Goal: Download file/media

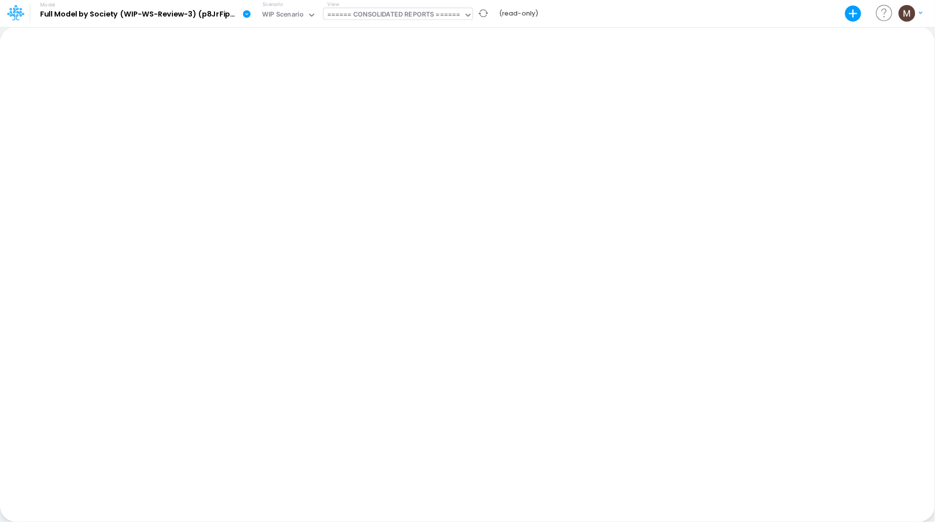
click at [357, 15] on div "====== CONSOLIDATED REPORTS ======" at bounding box center [393, 16] width 133 height 12
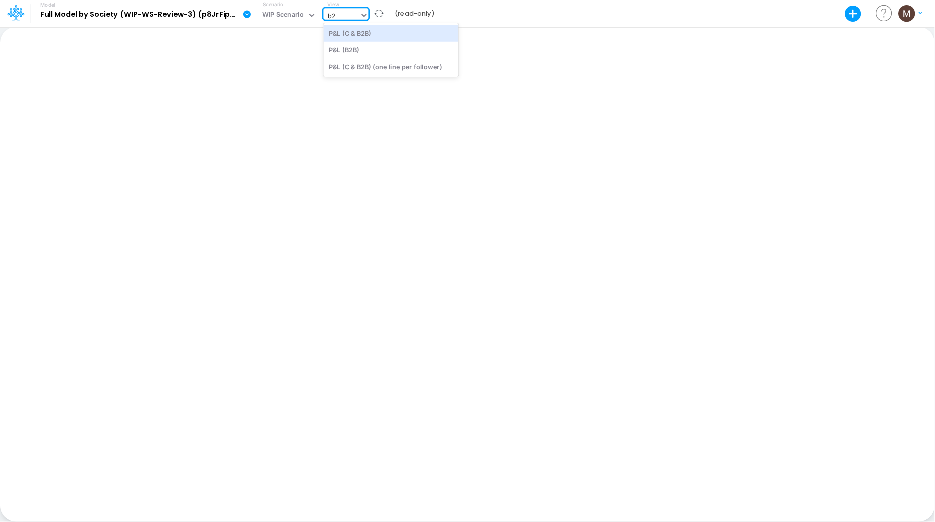
type input "b2b"
click at [361, 29] on div "P&L (C & B2B)" at bounding box center [391, 33] width 135 height 17
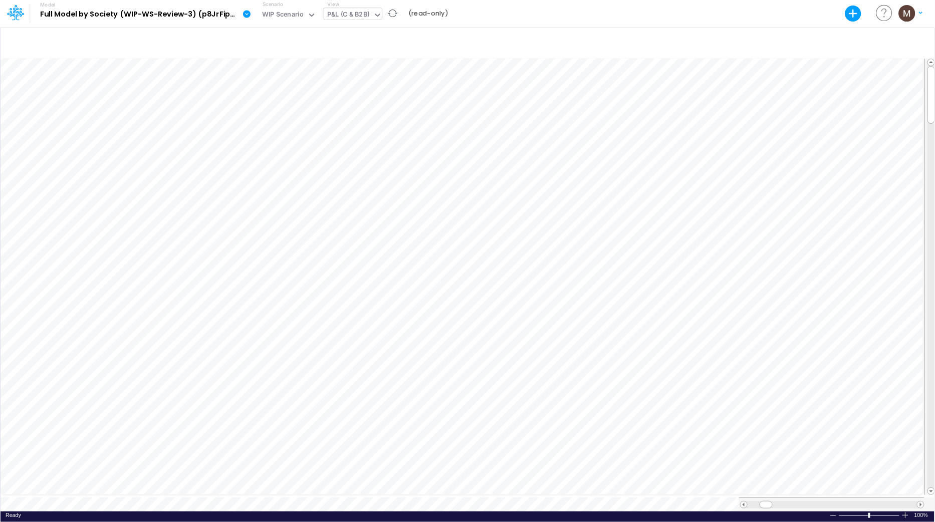
click at [247, 16] on icon at bounding box center [247, 14] width 8 height 8
click at [266, 37] on button "Export" at bounding box center [296, 41] width 107 height 17
click at [374, 43] on button "Excel" at bounding box center [404, 47] width 107 height 16
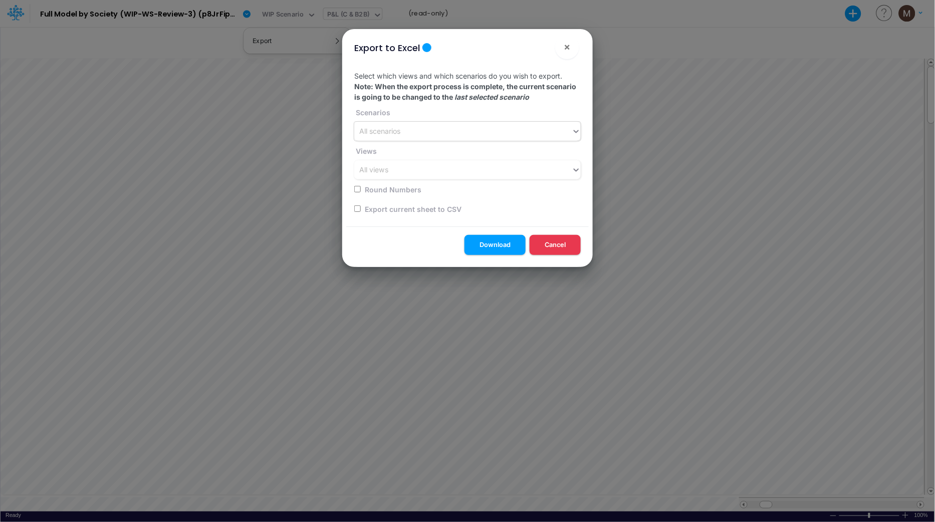
click at [426, 134] on div "All scenarios" at bounding box center [462, 131] width 217 height 17
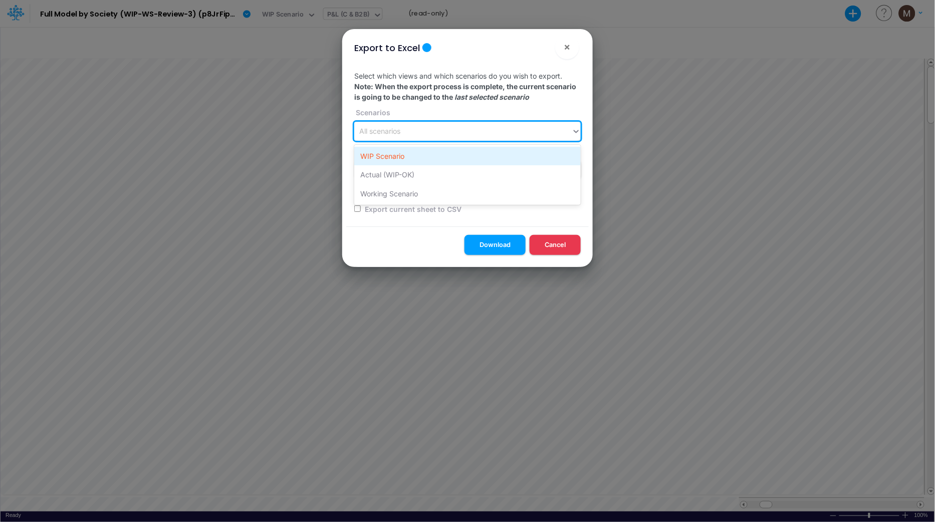
click at [409, 163] on div "WIP Scenario" at bounding box center [467, 156] width 226 height 19
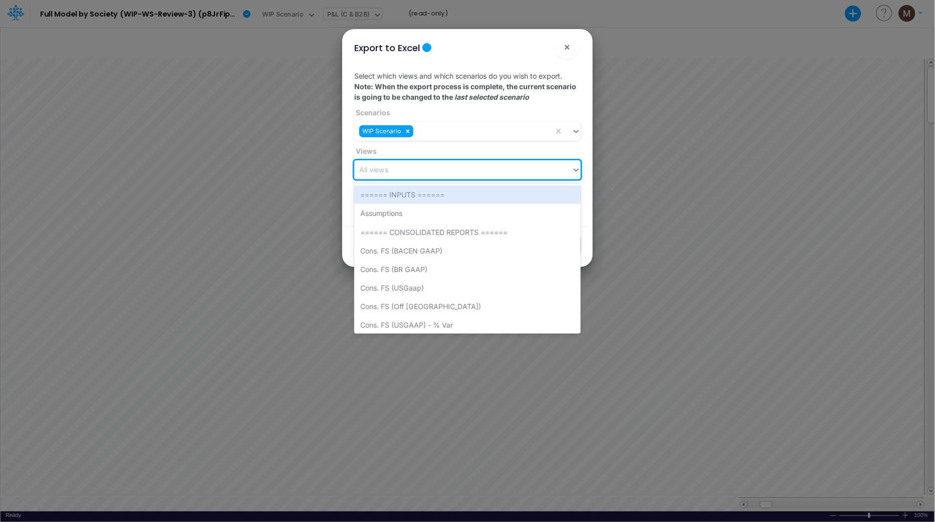
click at [406, 174] on div "All views" at bounding box center [462, 170] width 217 height 17
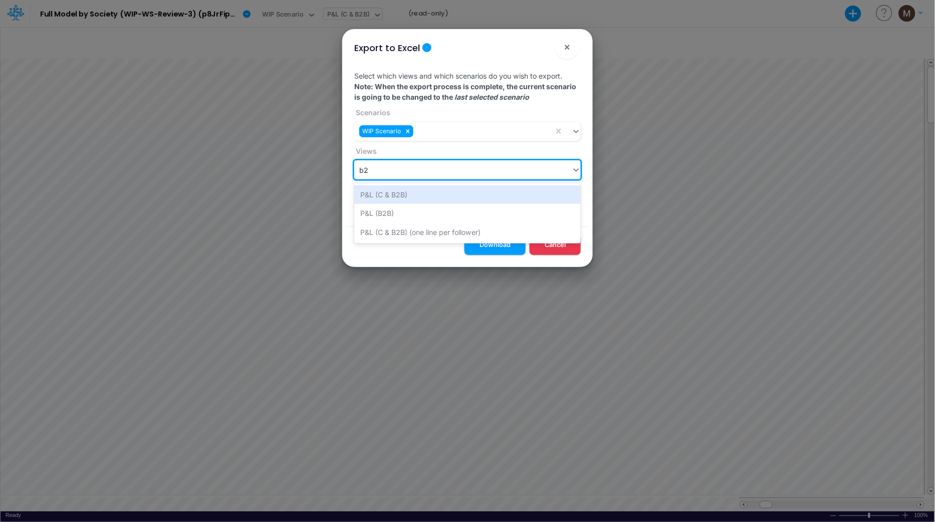
type input "b2b"
click at [416, 196] on div "P&L (C & B2B)" at bounding box center [467, 194] width 226 height 19
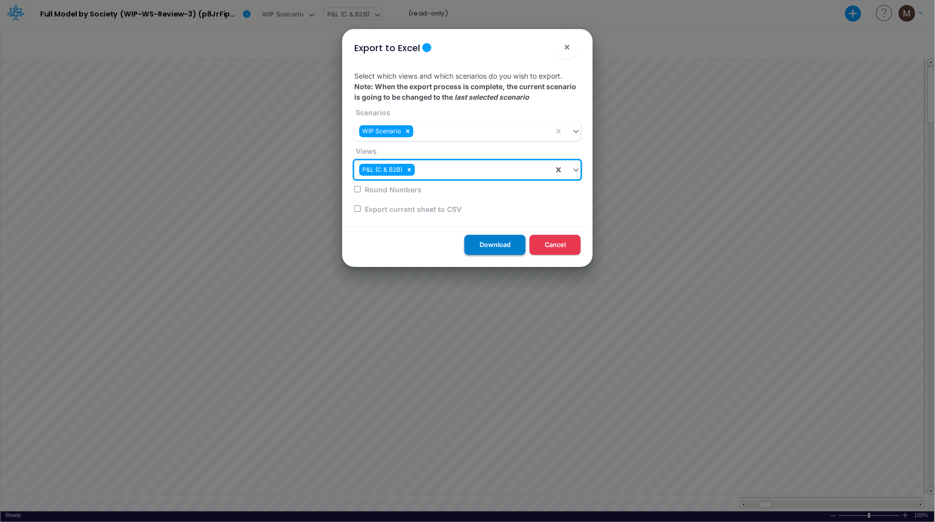
click at [497, 247] on button "Download" at bounding box center [494, 245] width 61 height 20
